Goal: Find specific page/section: Find specific page/section

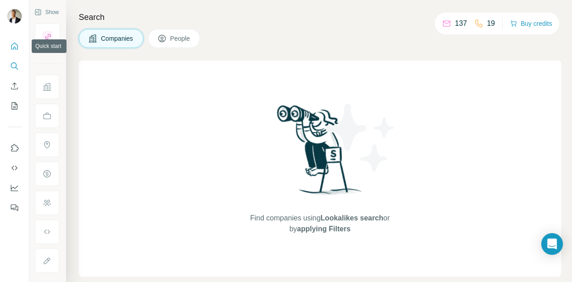
click at [20, 48] on button "Quick start" at bounding box center [14, 46] width 14 height 16
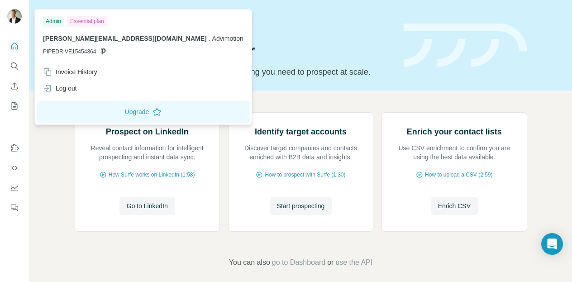
click at [14, 15] on img at bounding box center [14, 16] width 14 height 14
click at [9, 64] on button "Search" at bounding box center [14, 66] width 14 height 16
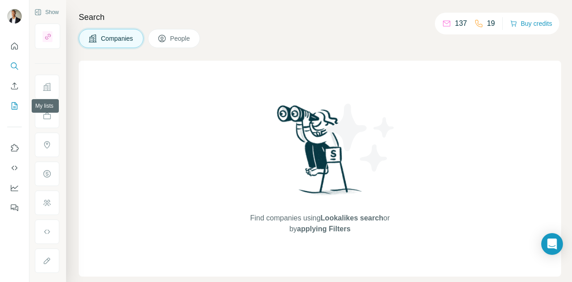
click at [12, 108] on icon "My lists" at bounding box center [15, 105] width 6 height 7
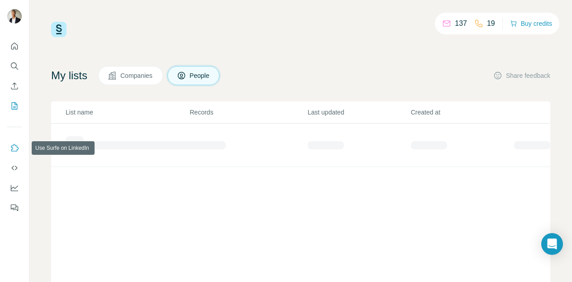
click at [16, 149] on icon "Use Surfe on LinkedIn" at bounding box center [14, 148] width 9 height 9
